Goal: Transaction & Acquisition: Purchase product/service

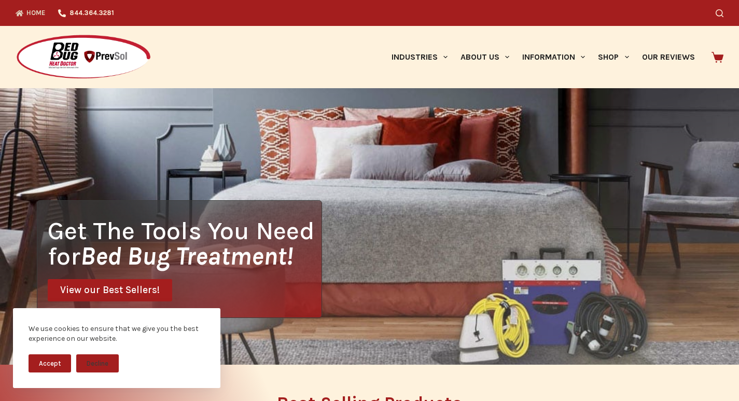
click at [389, 137] on div "Get The Tools You Need for Bed Bug Treatment! View our Best Sellers!" at bounding box center [369, 226] width 739 height 276
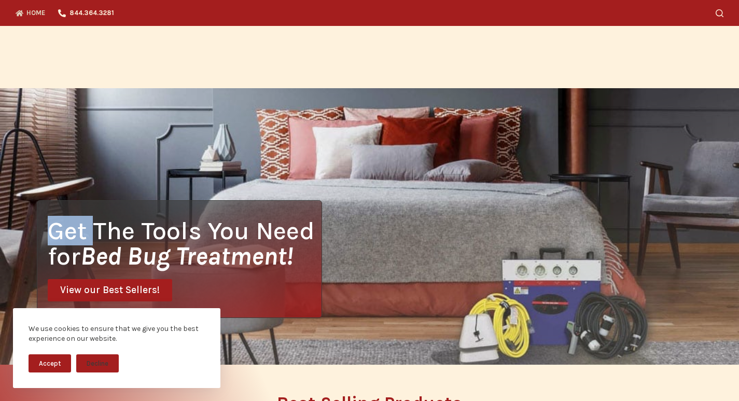
scroll to position [1541, 0]
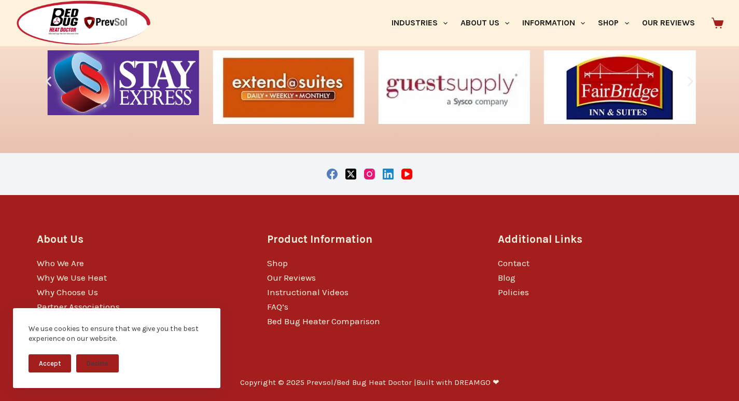
click at [454, 163] on div at bounding box center [370, 174] width 666 height 42
click at [467, 233] on h3 "Product Information" at bounding box center [369, 239] width 204 height 16
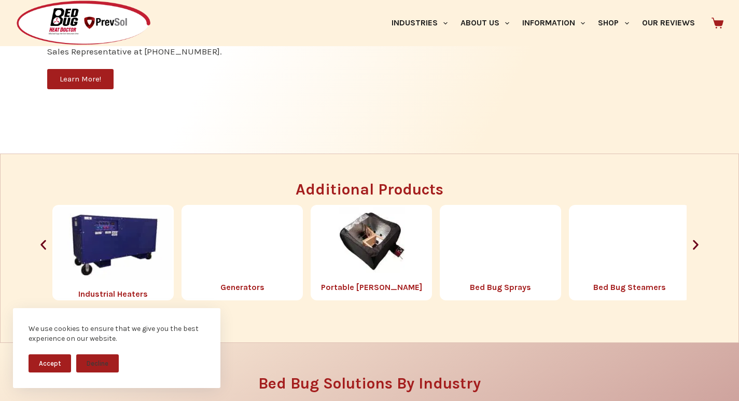
click at [470, 233] on img "5 / 8" at bounding box center [501, 240] width 66 height 66
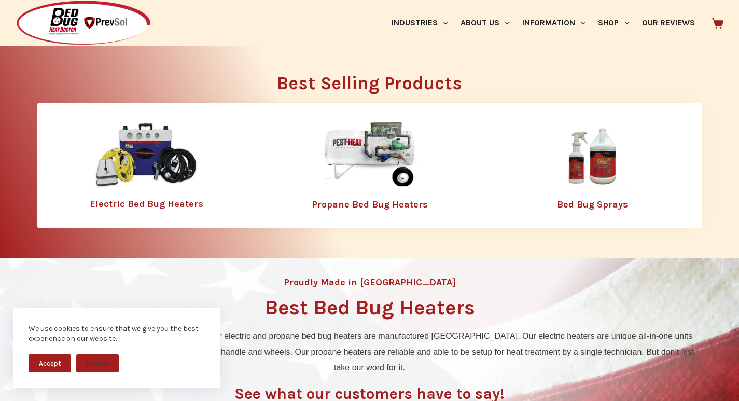
scroll to position [0, 0]
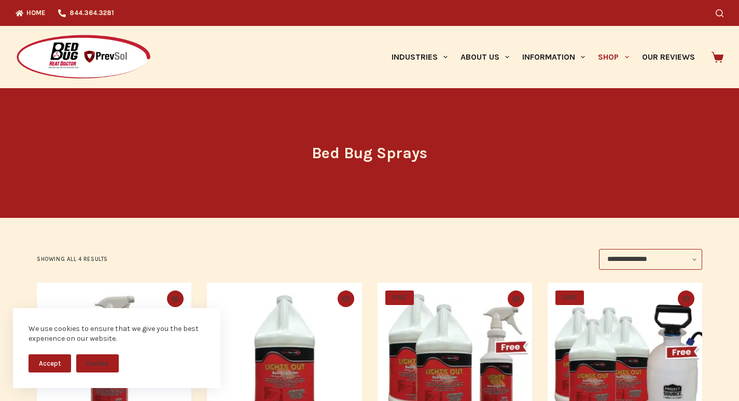
click at [274, 157] on h1 "Bed Bug Sprays" at bounding box center [369, 153] width 389 height 23
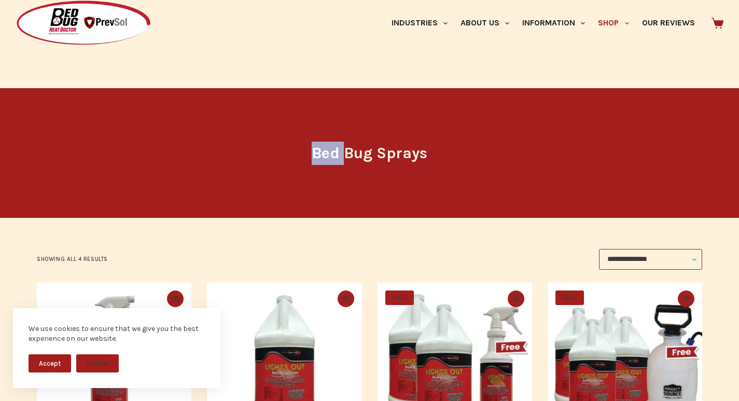
scroll to position [435, 0]
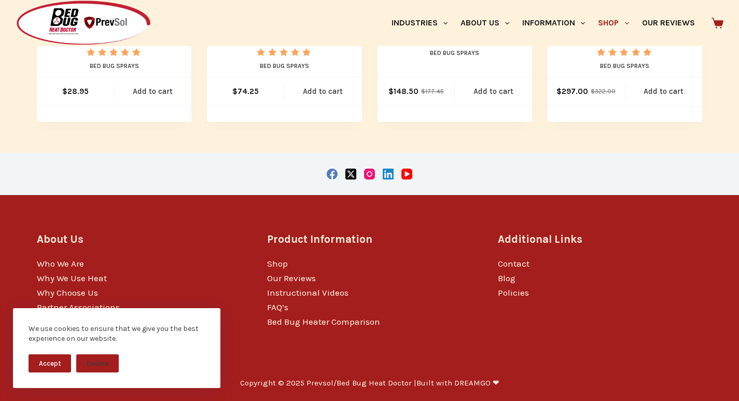
click at [482, 195] on div at bounding box center [370, 174] width 666 height 42
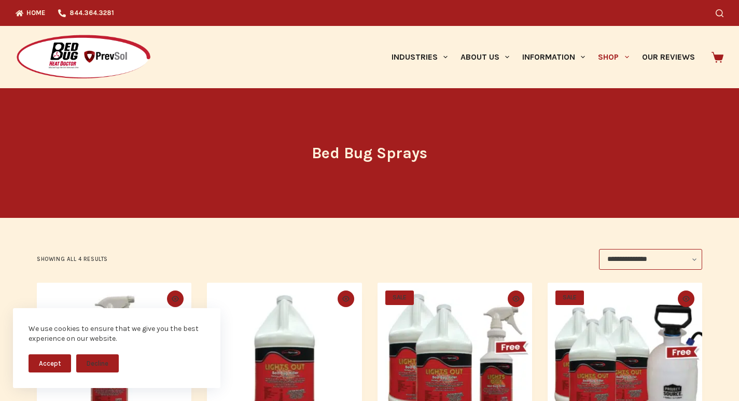
click at [484, 171] on header "Bed Bug Sprays" at bounding box center [369, 153] width 389 height 130
drag, startPoint x: 484, startPoint y: 171, endPoint x: 698, endPoint y: 17, distance: 263.9
click at [501, 159] on header "Bed Bug Sprays" at bounding box center [369, 153] width 389 height 130
